Goal: Book appointment/travel/reservation

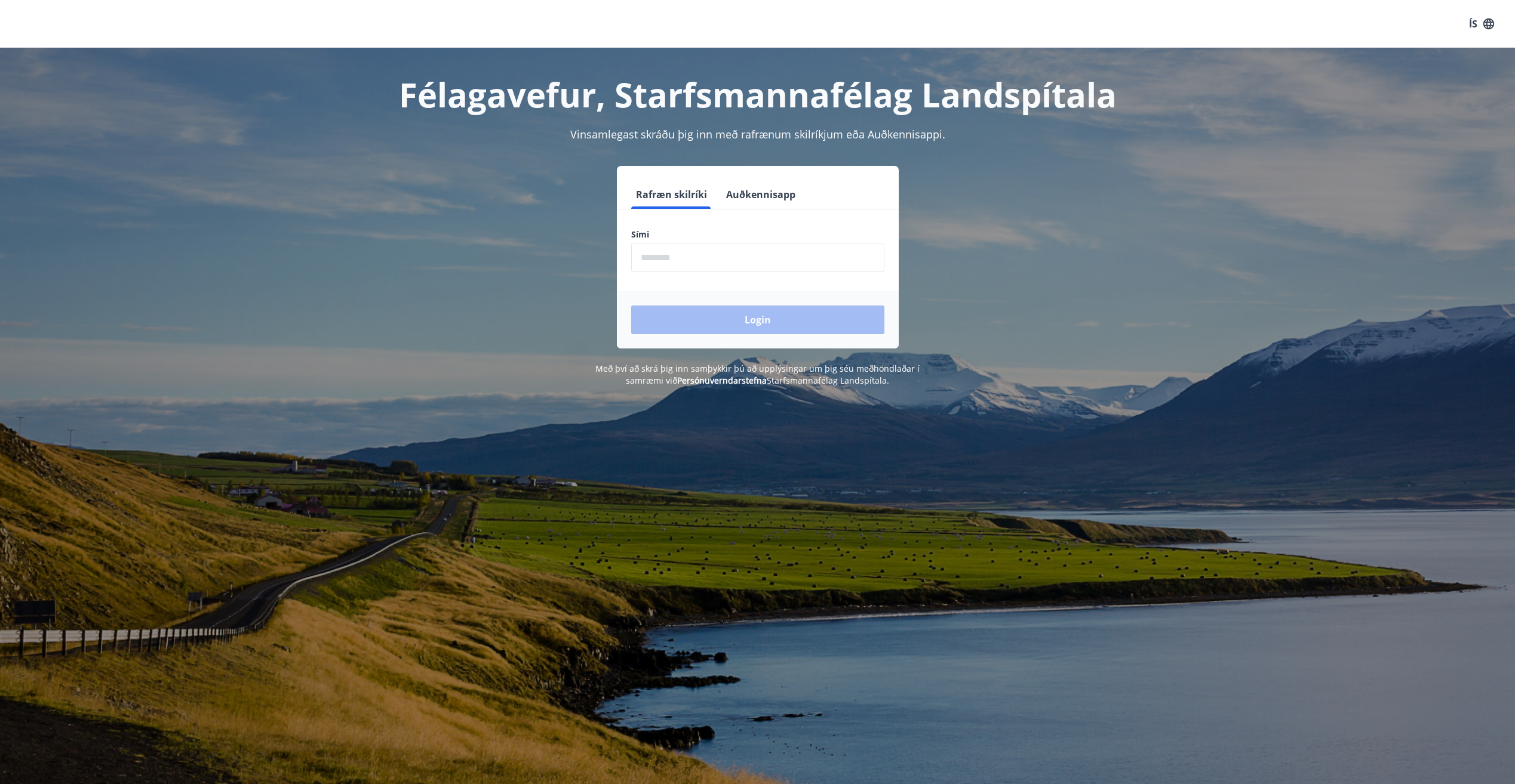
click at [735, 256] on input "phone" at bounding box center [758, 257] width 253 height 29
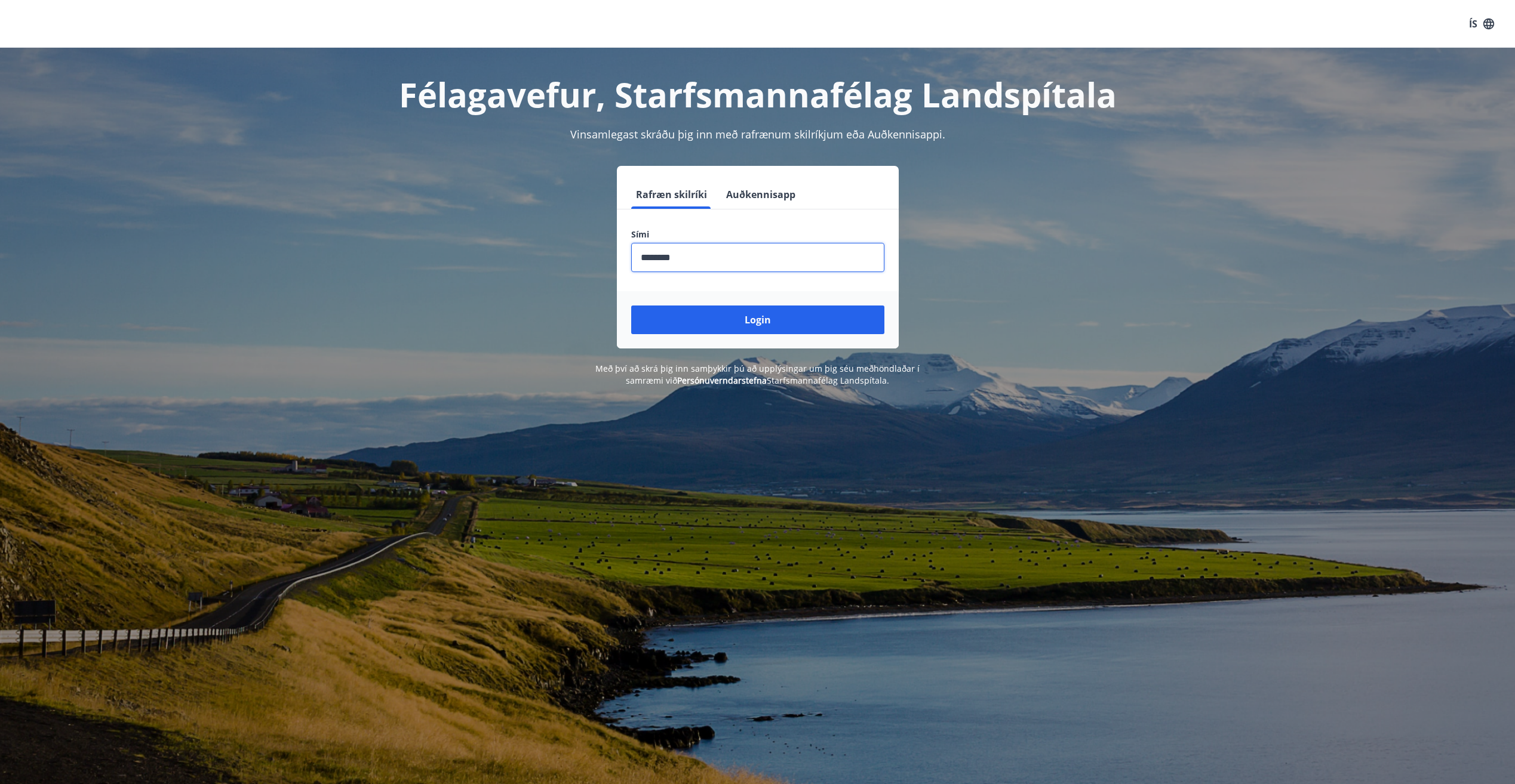
type input "********"
click at [631, 306] on button "Login" at bounding box center [758, 320] width 253 height 29
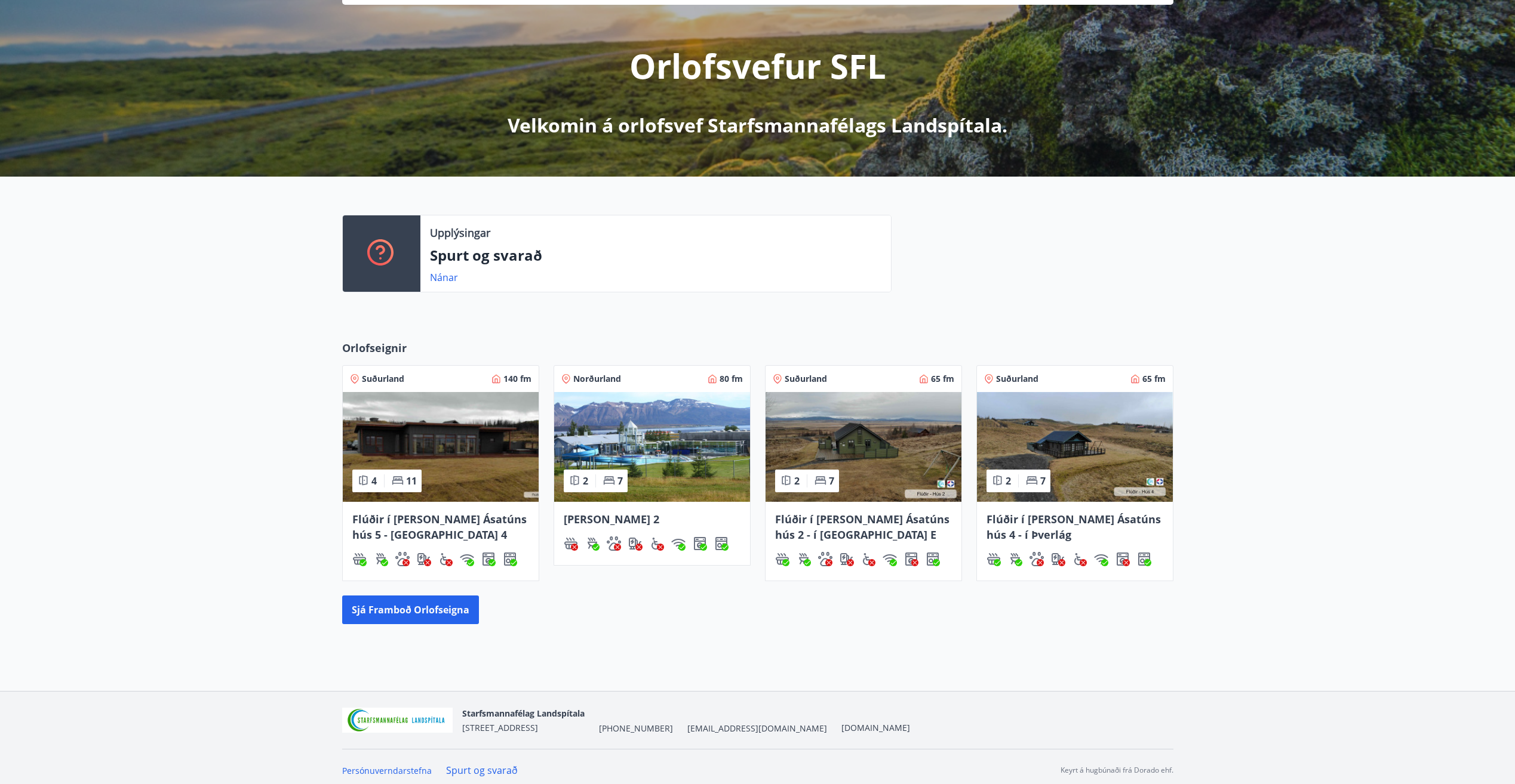
scroll to position [128, 0]
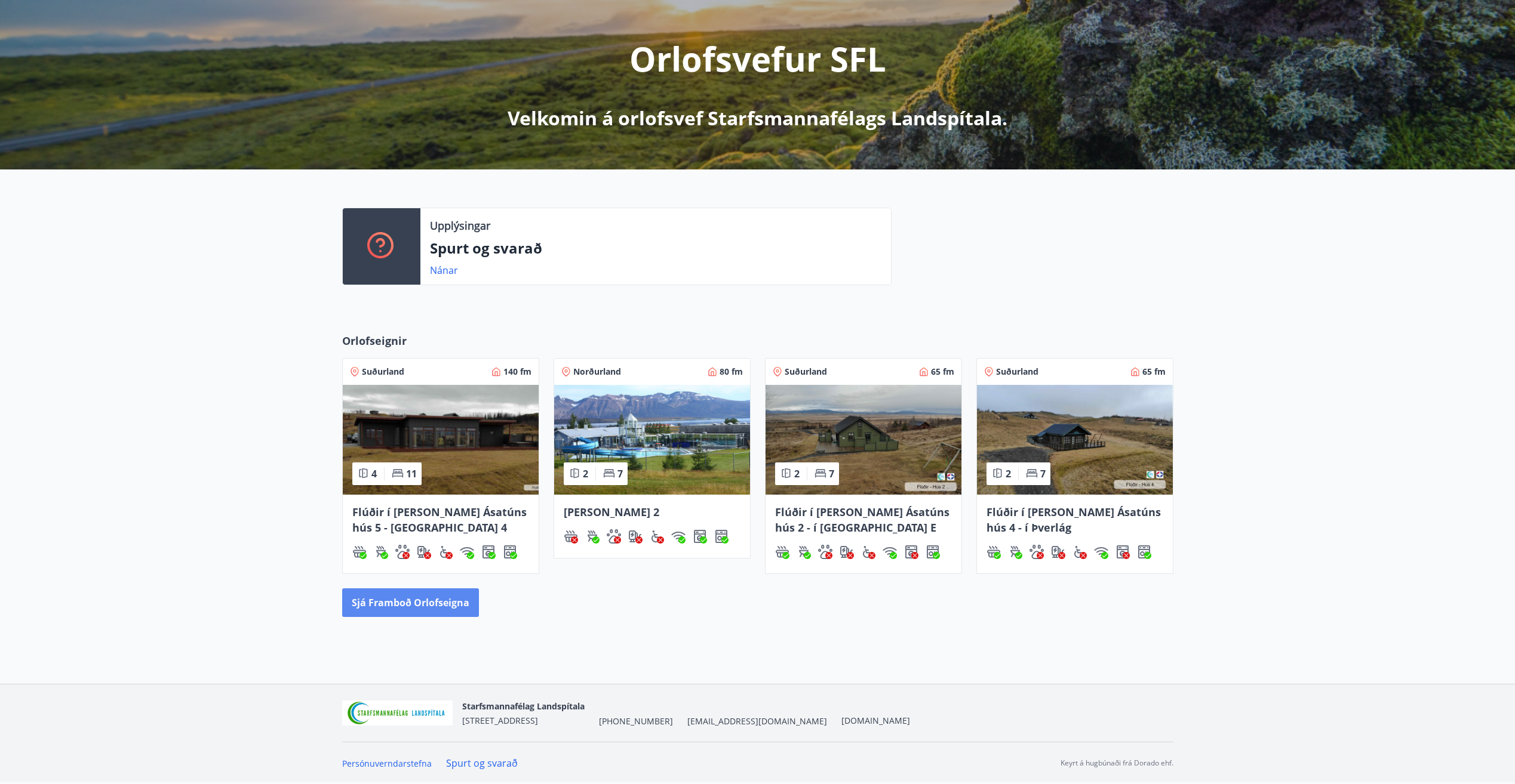
click at [447, 601] on button "Sjá framboð orlofseigna" at bounding box center [411, 603] width 137 height 29
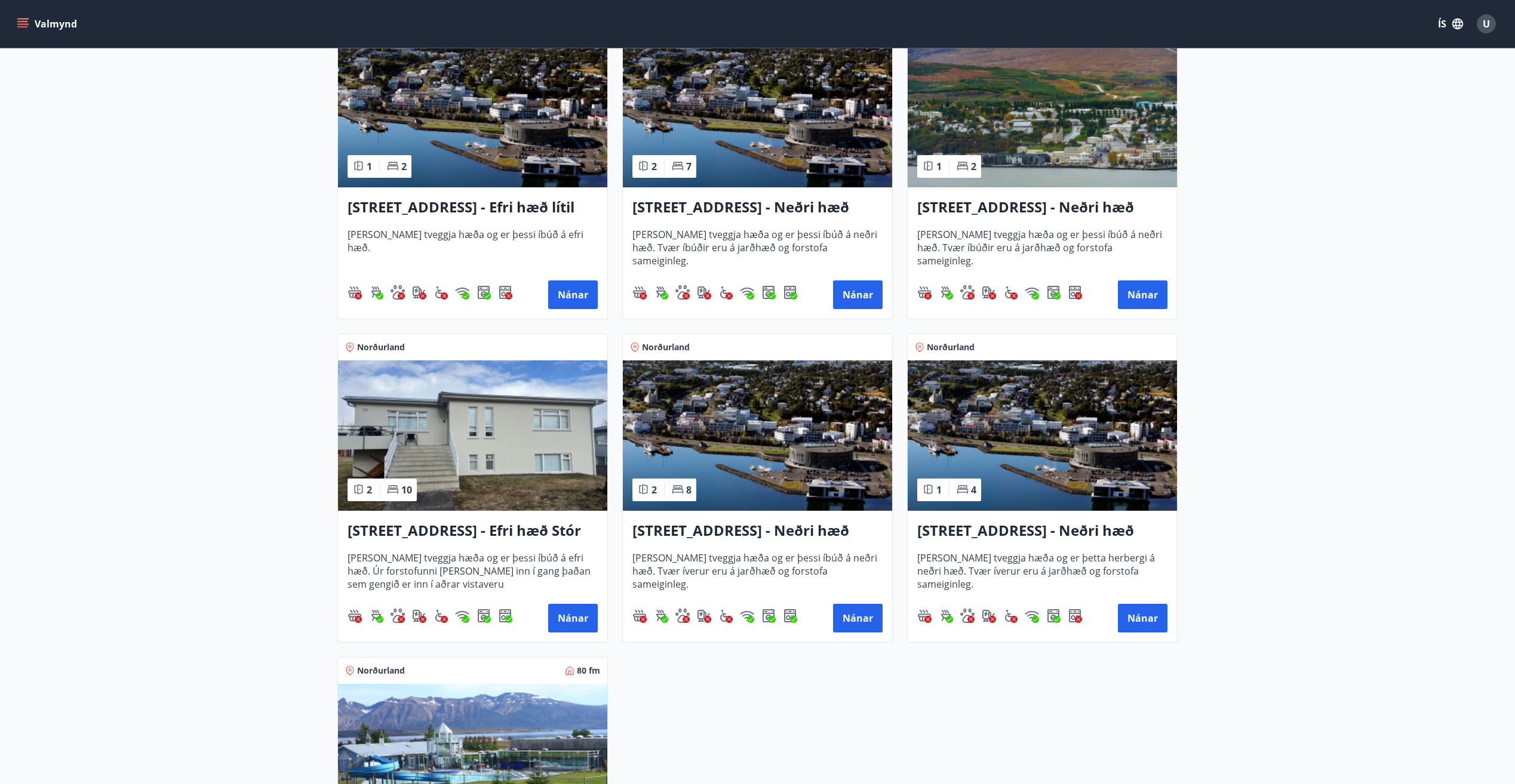
scroll to position [1216, 0]
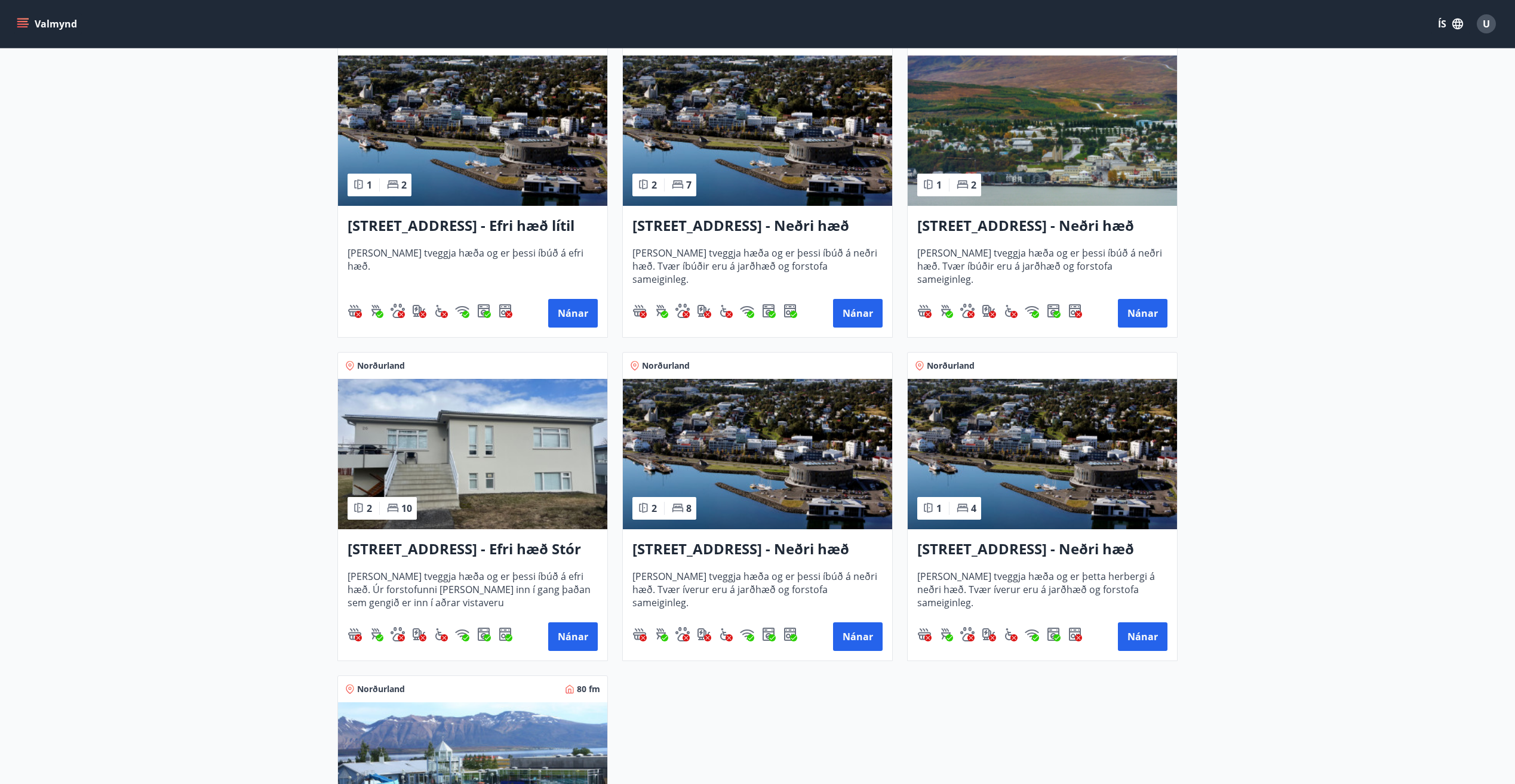
drag, startPoint x: 1020, startPoint y: 226, endPoint x: 984, endPoint y: 278, distance: 63.2
click at [984, 278] on span "Húsið er tveggja hæða og er þessi íbúð á neðri hæð. Tvær íbúðir eru á jarðhæð o…" at bounding box center [1042, 266] width 250 height 40
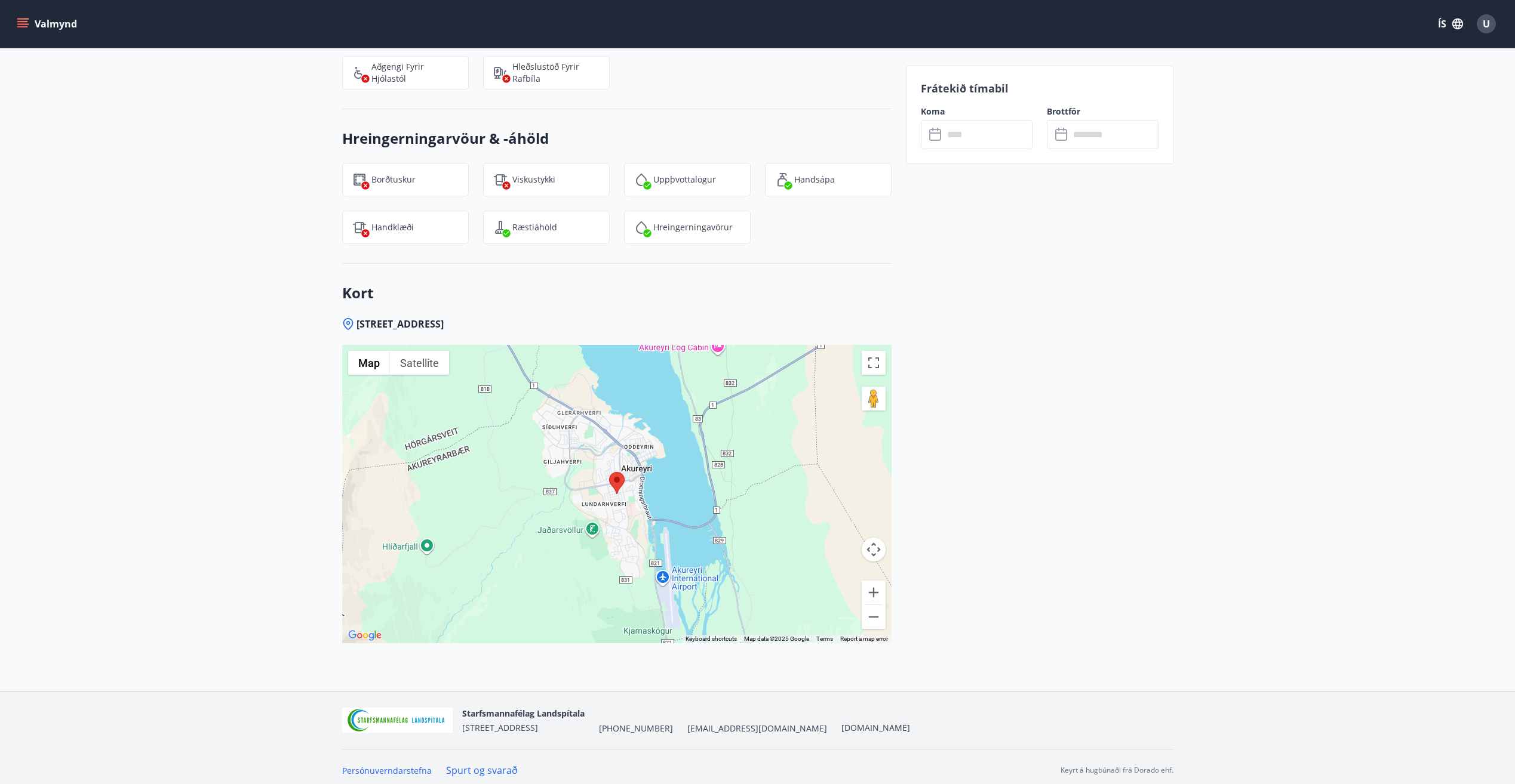
scroll to position [1329, 0]
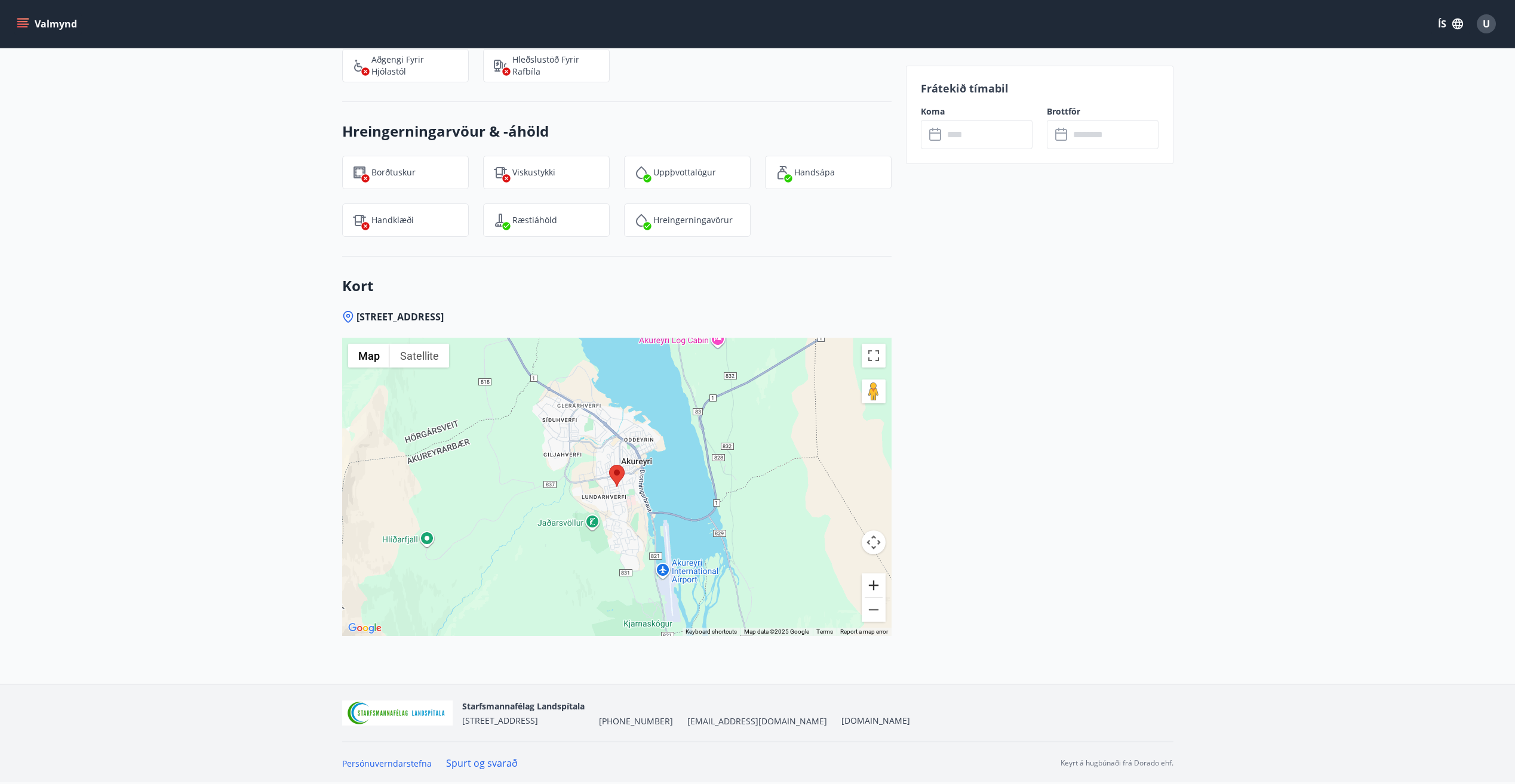
click at [880, 582] on button "Zoom in" at bounding box center [873, 585] width 24 height 24
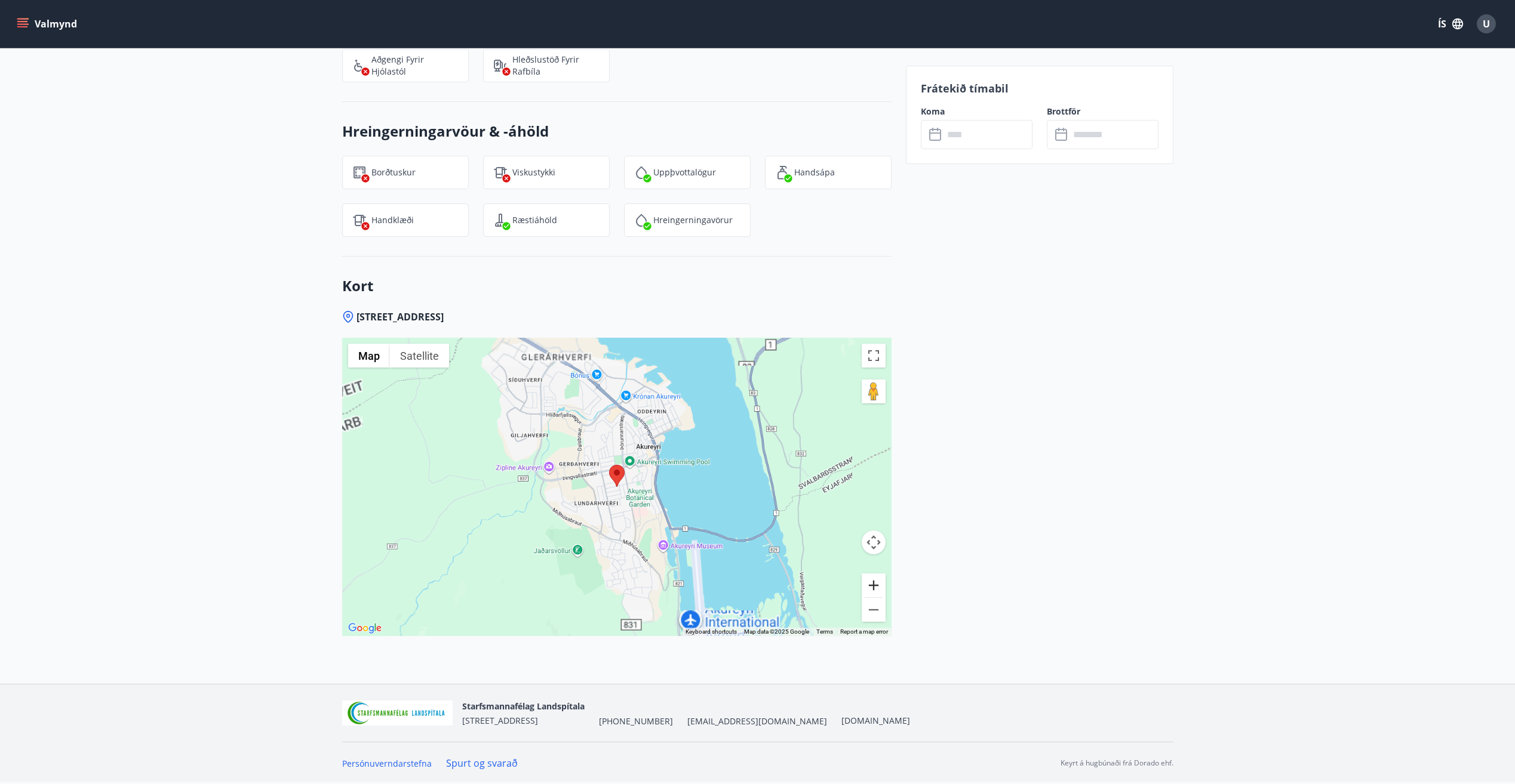
click at [880, 582] on button "Zoom in" at bounding box center [873, 585] width 24 height 24
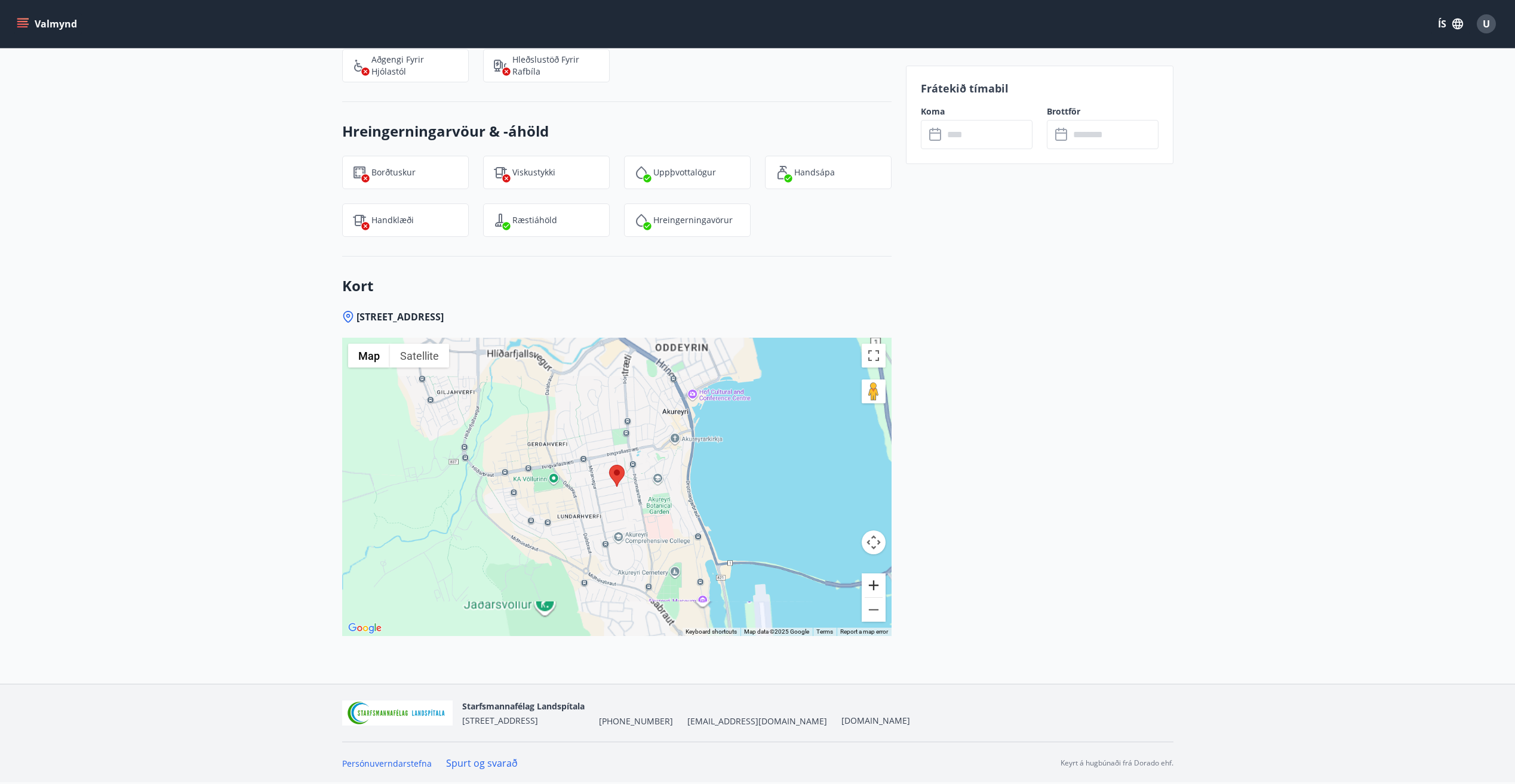
click at [880, 582] on button "Zoom in" at bounding box center [873, 585] width 24 height 24
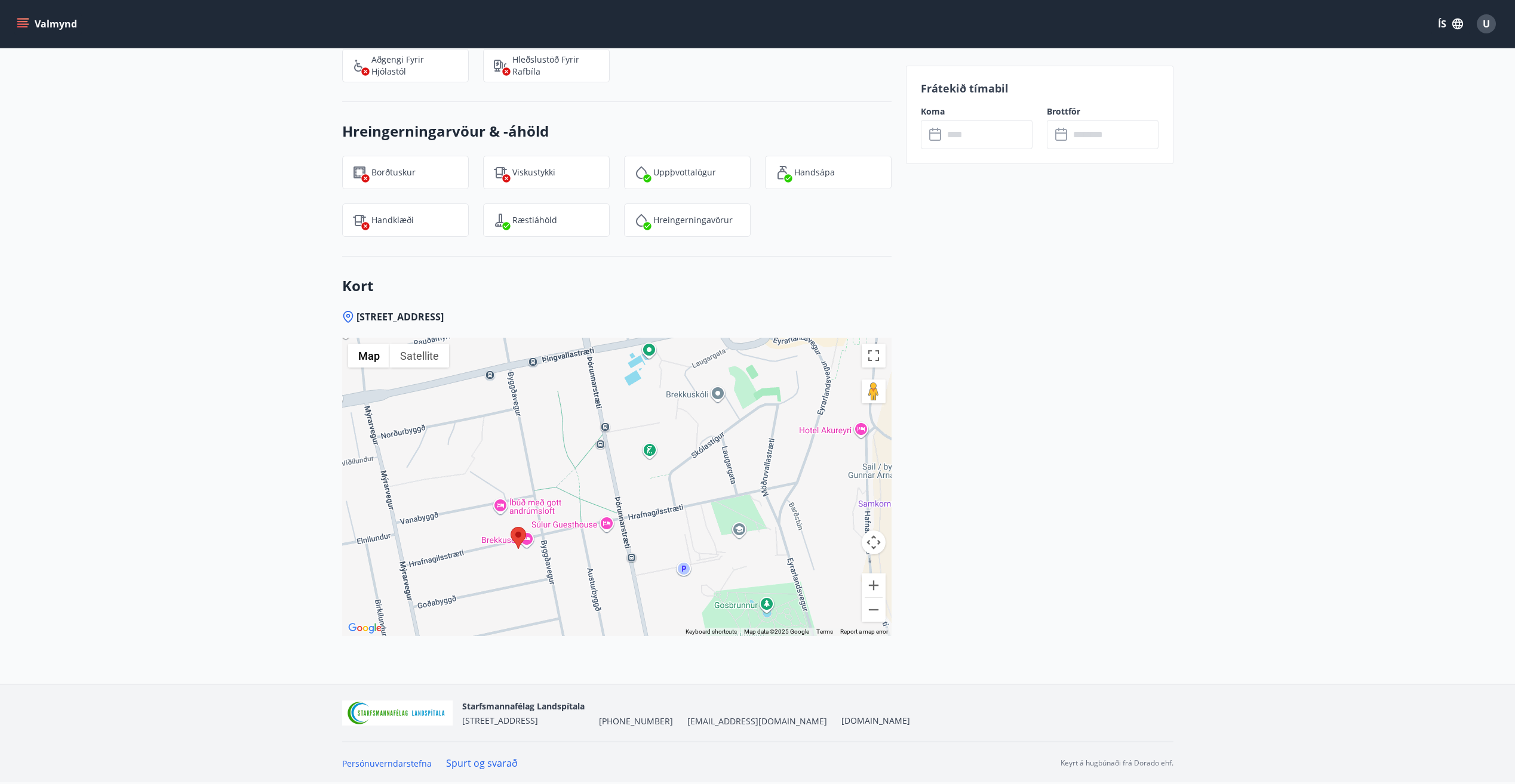
drag, startPoint x: 780, startPoint y: 499, endPoint x: 679, endPoint y: 562, distance: 119.0
click at [679, 562] on div at bounding box center [617, 486] width 549 height 298
click at [985, 135] on input "text" at bounding box center [987, 135] width 89 height 29
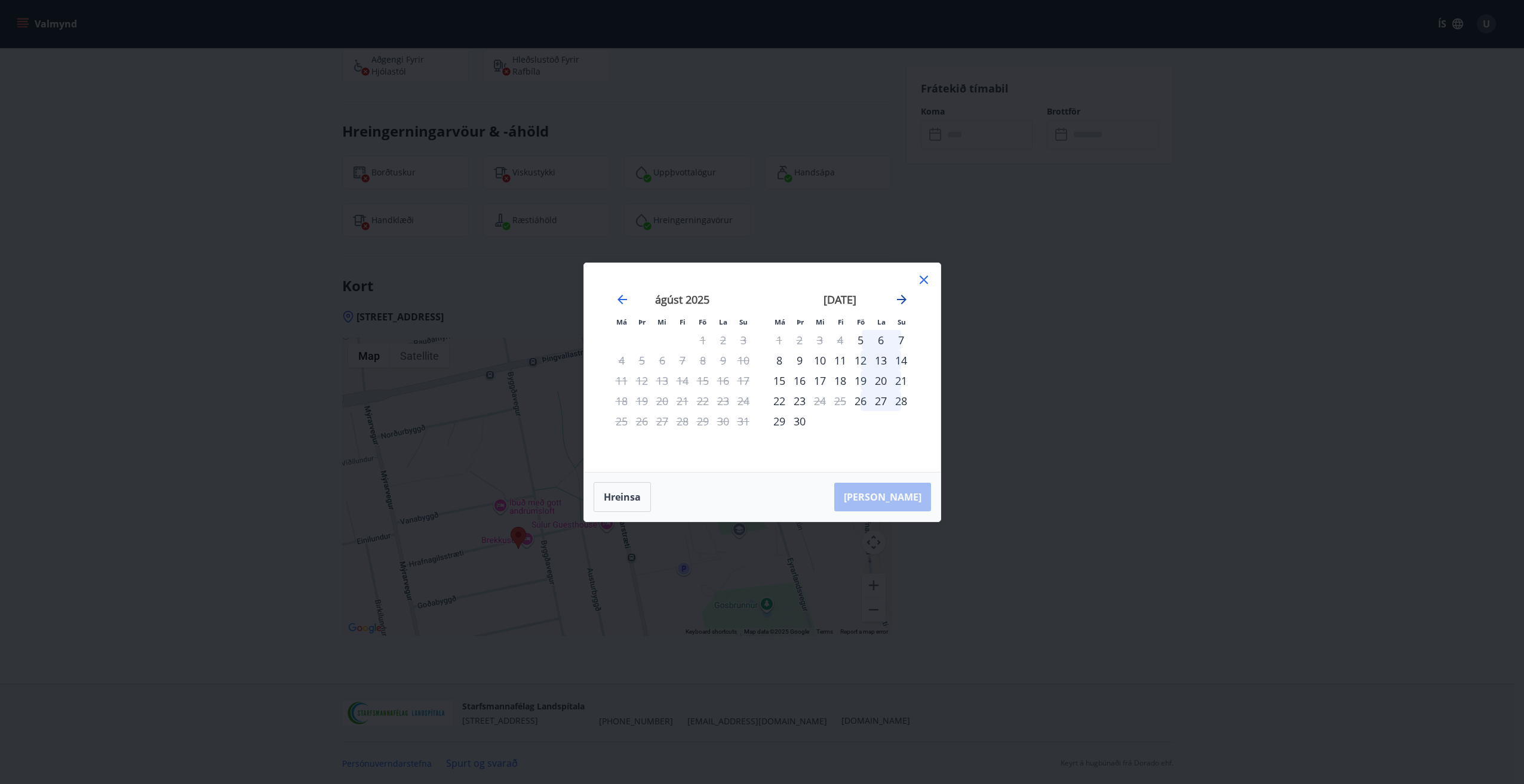
click at [903, 294] on icon "Move forward to switch to the next month." at bounding box center [901, 299] width 14 height 14
click at [903, 296] on icon "Move forward to switch to the next month." at bounding box center [901, 299] width 14 height 14
click at [903, 296] on icon "Move forward to switch to the next month." at bounding box center [901, 299] width 10 height 10
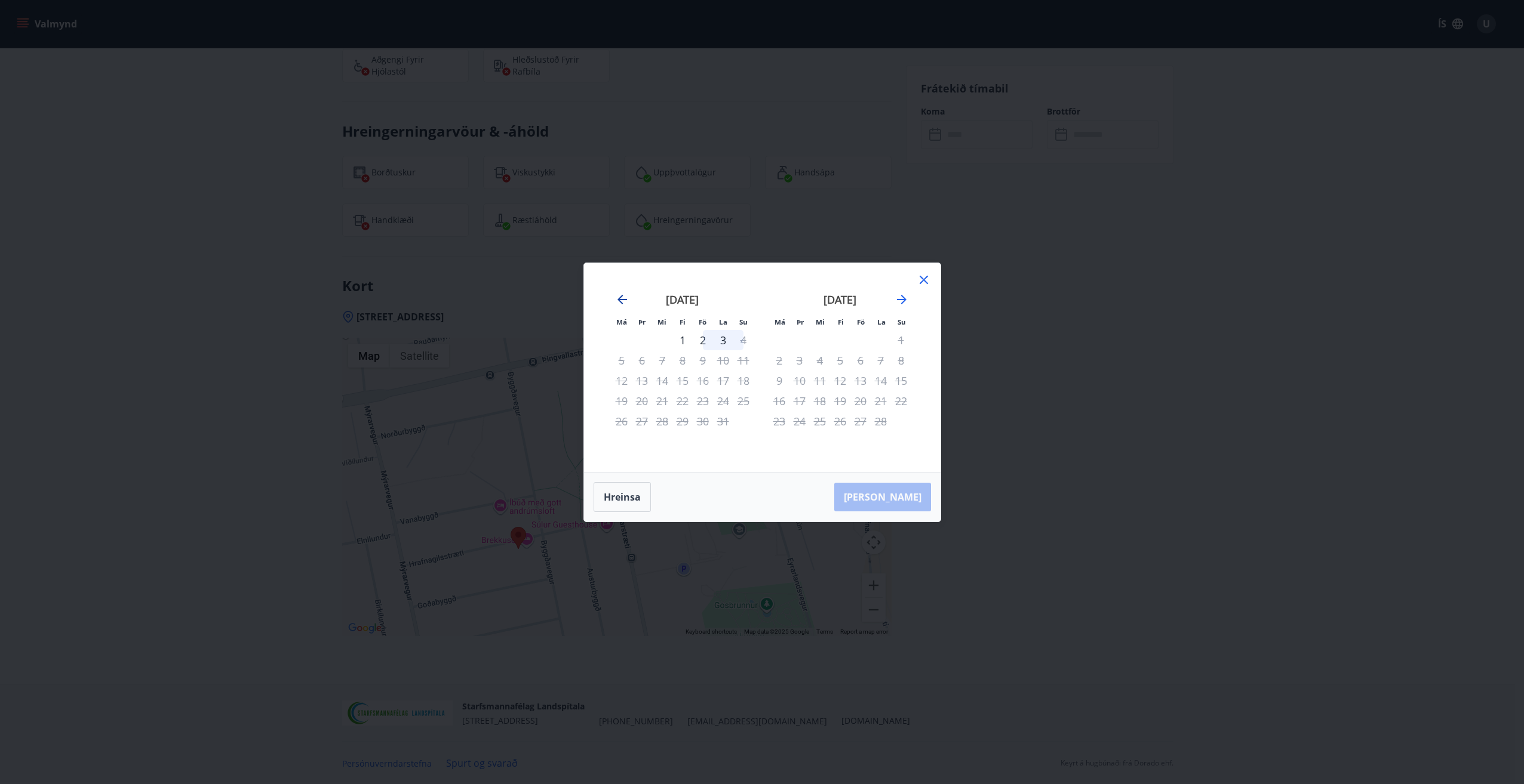
click at [626, 302] on icon "Move backward to switch to the previous month." at bounding box center [622, 299] width 14 height 14
click at [627, 300] on icon "Move backward to switch to the previous month." at bounding box center [622, 299] width 14 height 14
click at [667, 382] on div "15" at bounding box center [662, 381] width 20 height 20
click at [684, 377] on div "16" at bounding box center [683, 381] width 20 height 20
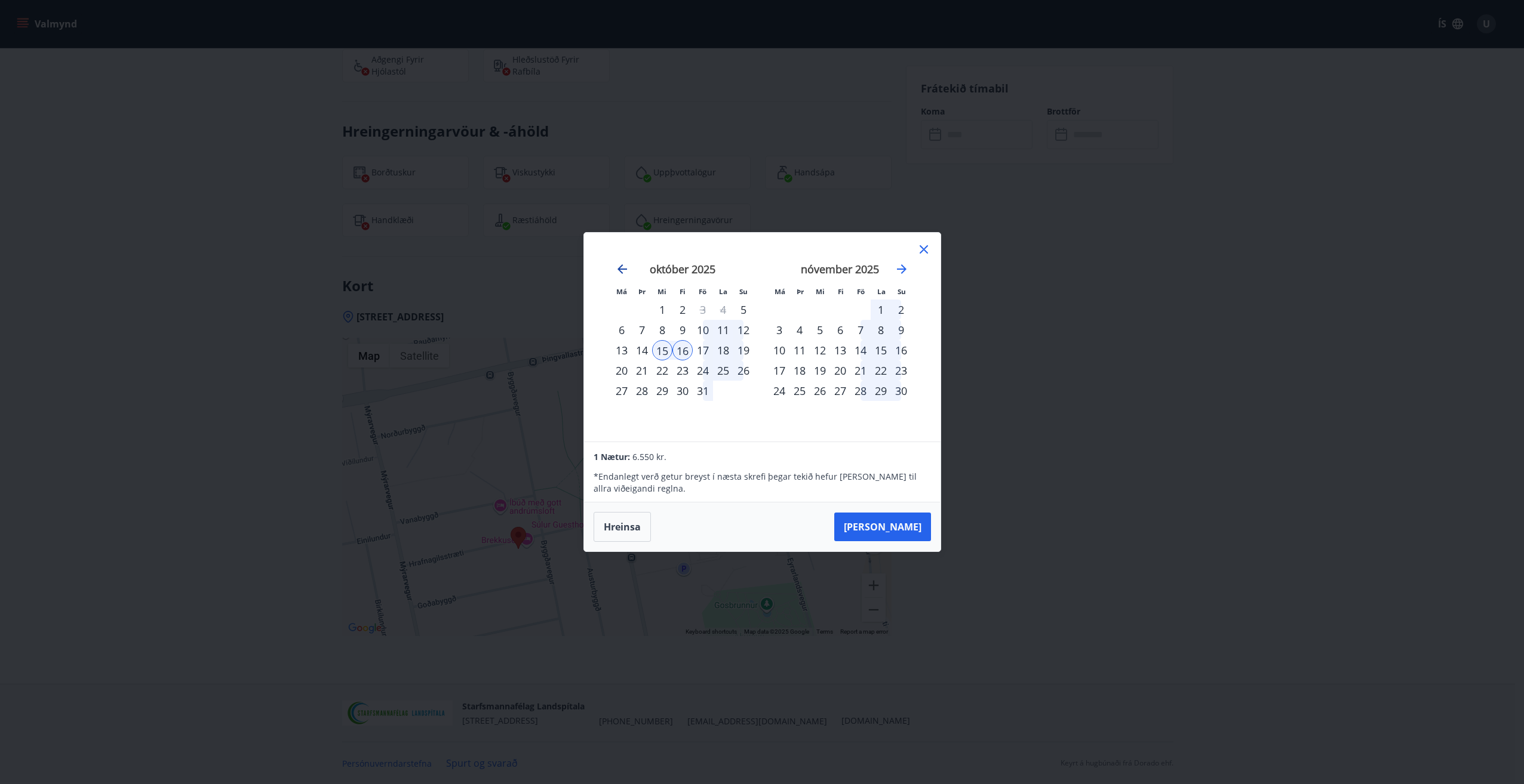
click at [615, 270] on icon "Move backward to switch to the previous month." at bounding box center [622, 269] width 14 height 14
click at [747, 266] on div "september 2025" at bounding box center [682, 273] width 142 height 52
click at [701, 370] on div "26" at bounding box center [703, 371] width 20 height 20
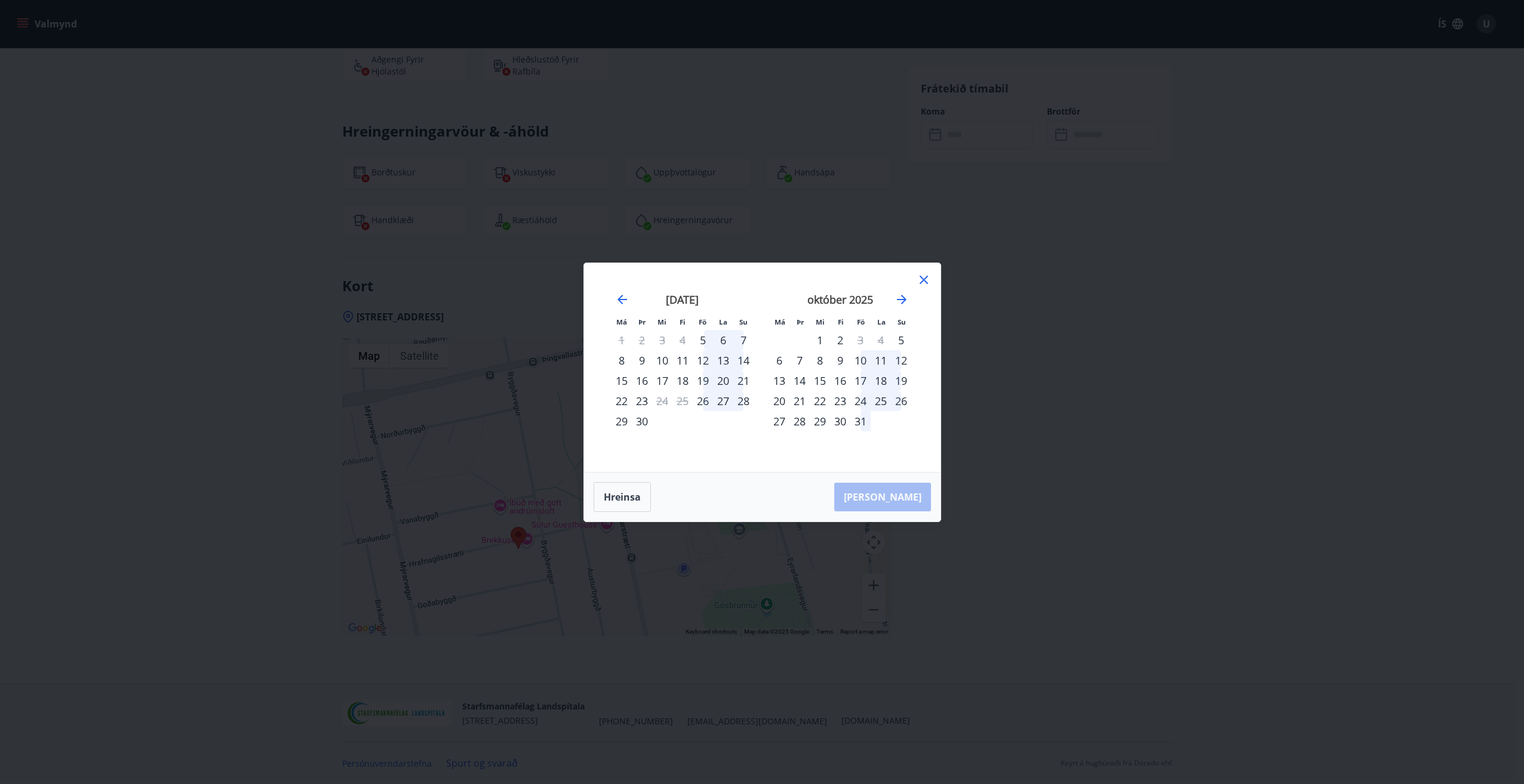
click at [747, 404] on div "28" at bounding box center [743, 401] width 20 height 20
click at [702, 405] on div "26" at bounding box center [703, 401] width 20 height 20
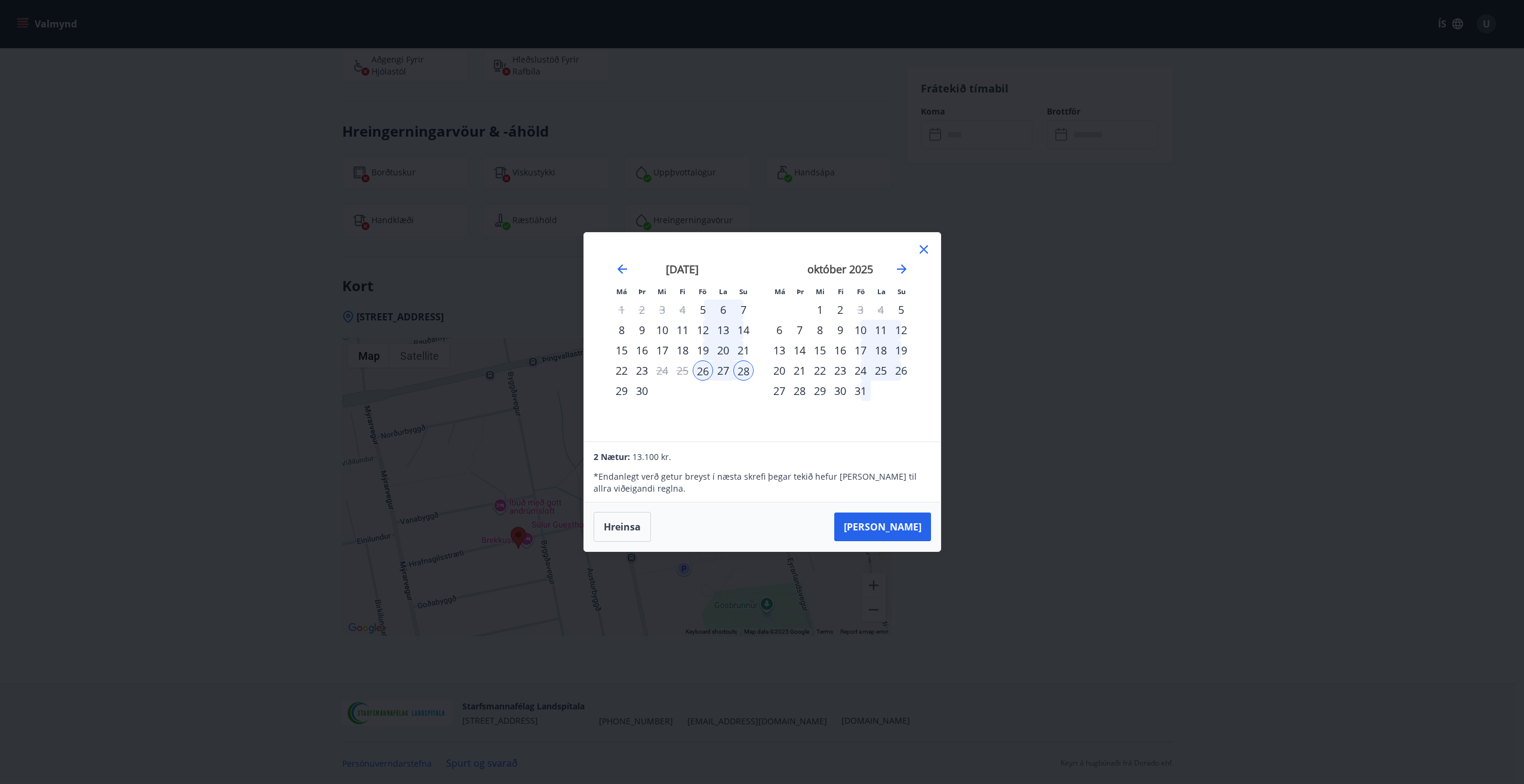
click at [860, 346] on div "17" at bounding box center [860, 351] width 20 height 20
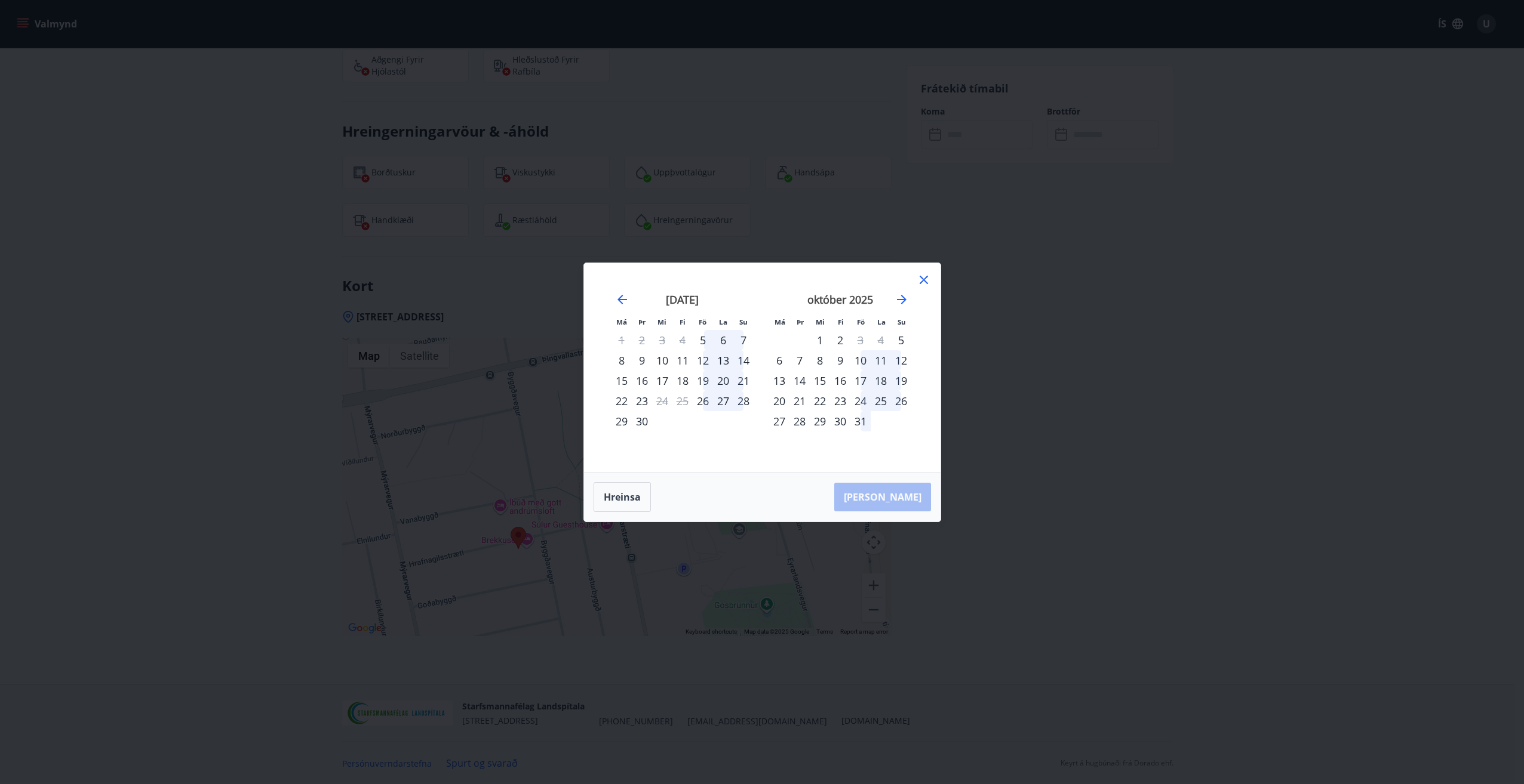
click at [863, 377] on div "17" at bounding box center [860, 381] width 20 height 20
click at [894, 381] on div "19" at bounding box center [901, 381] width 20 height 20
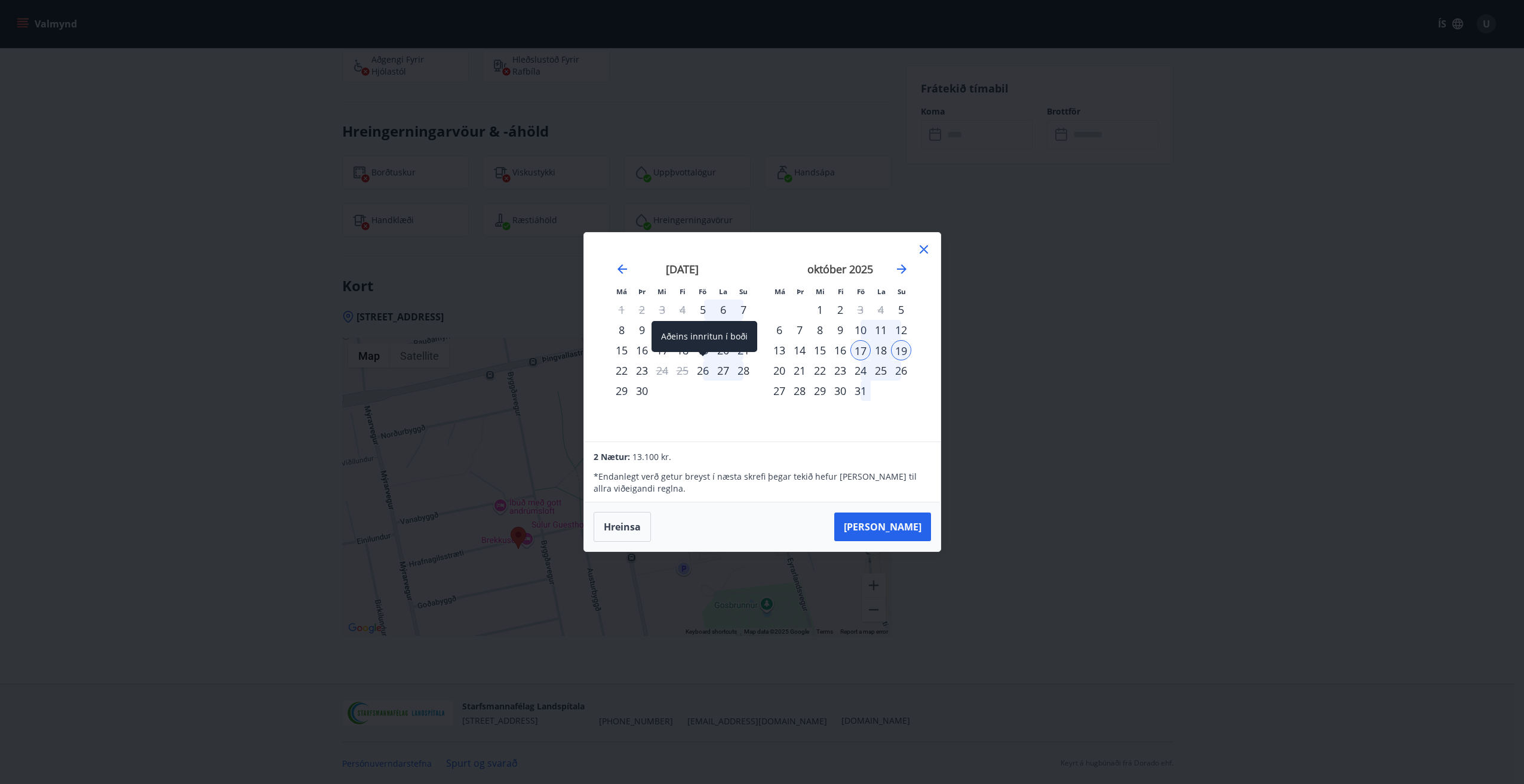
click at [703, 370] on div "26" at bounding box center [703, 371] width 20 height 20
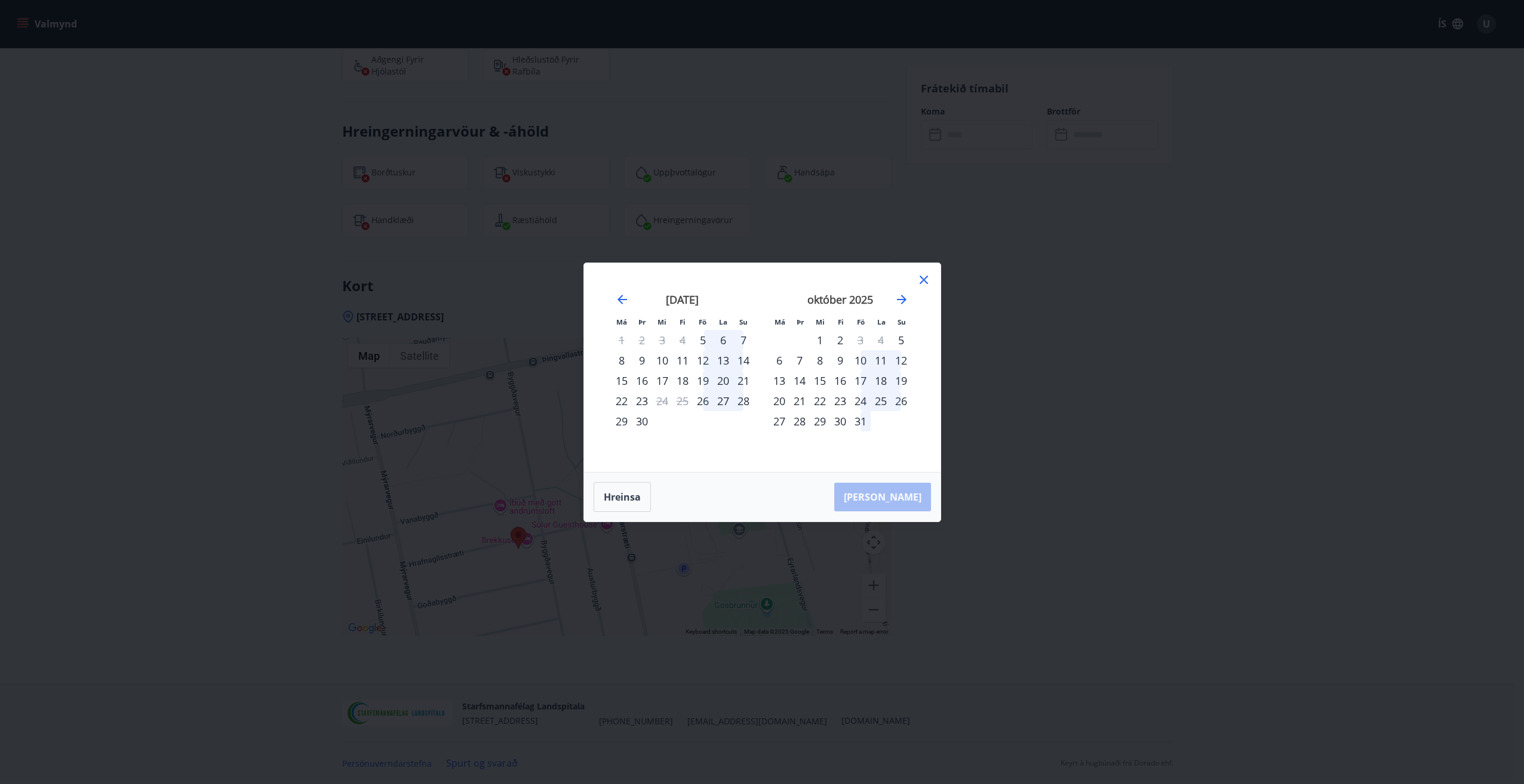
click at [738, 401] on div "28" at bounding box center [743, 401] width 20 height 20
click at [701, 403] on div "26" at bounding box center [703, 401] width 20 height 20
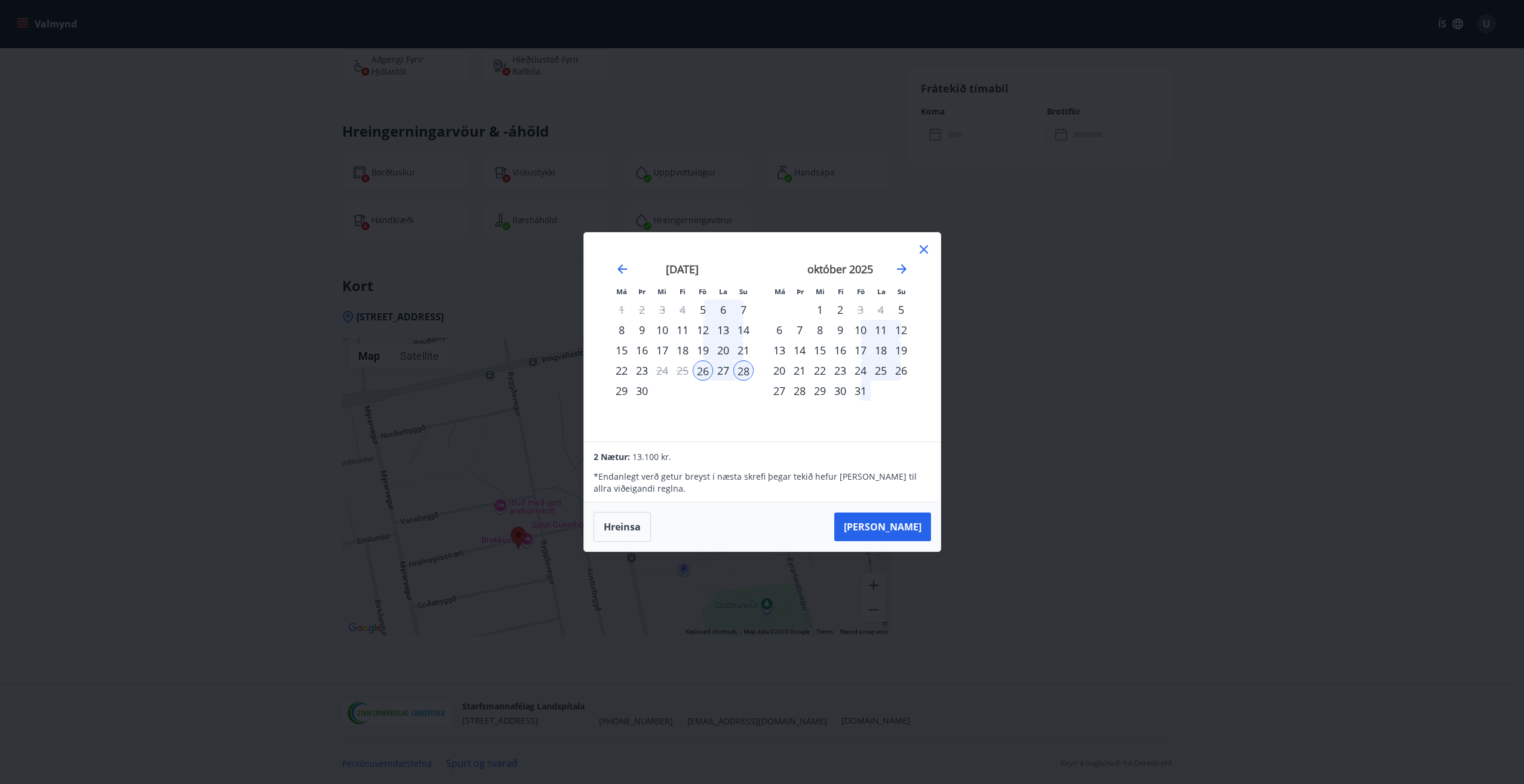
click at [924, 250] on icon at bounding box center [924, 249] width 8 height 8
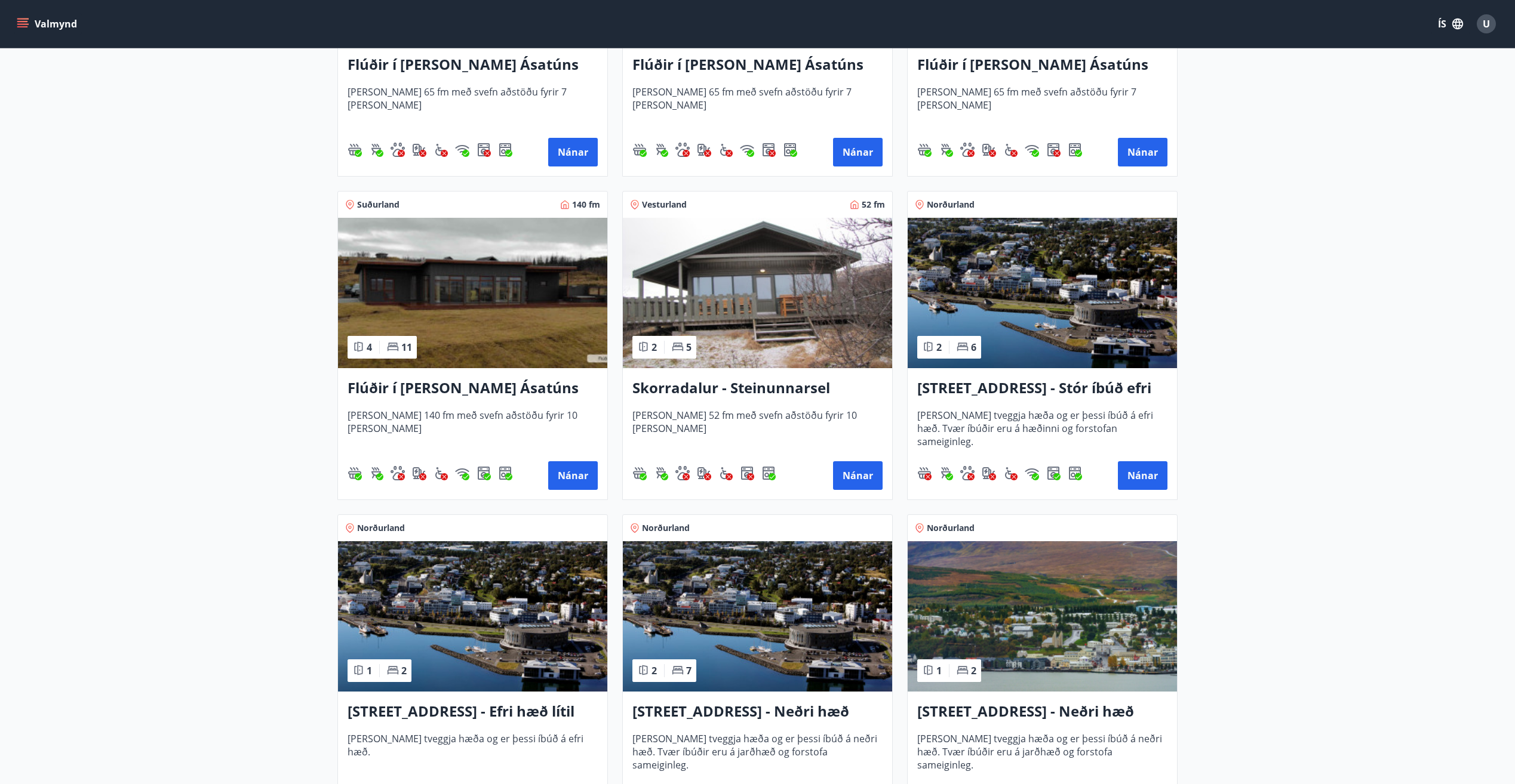
scroll to position [716, 0]
